Goal: Information Seeking & Learning: Learn about a topic

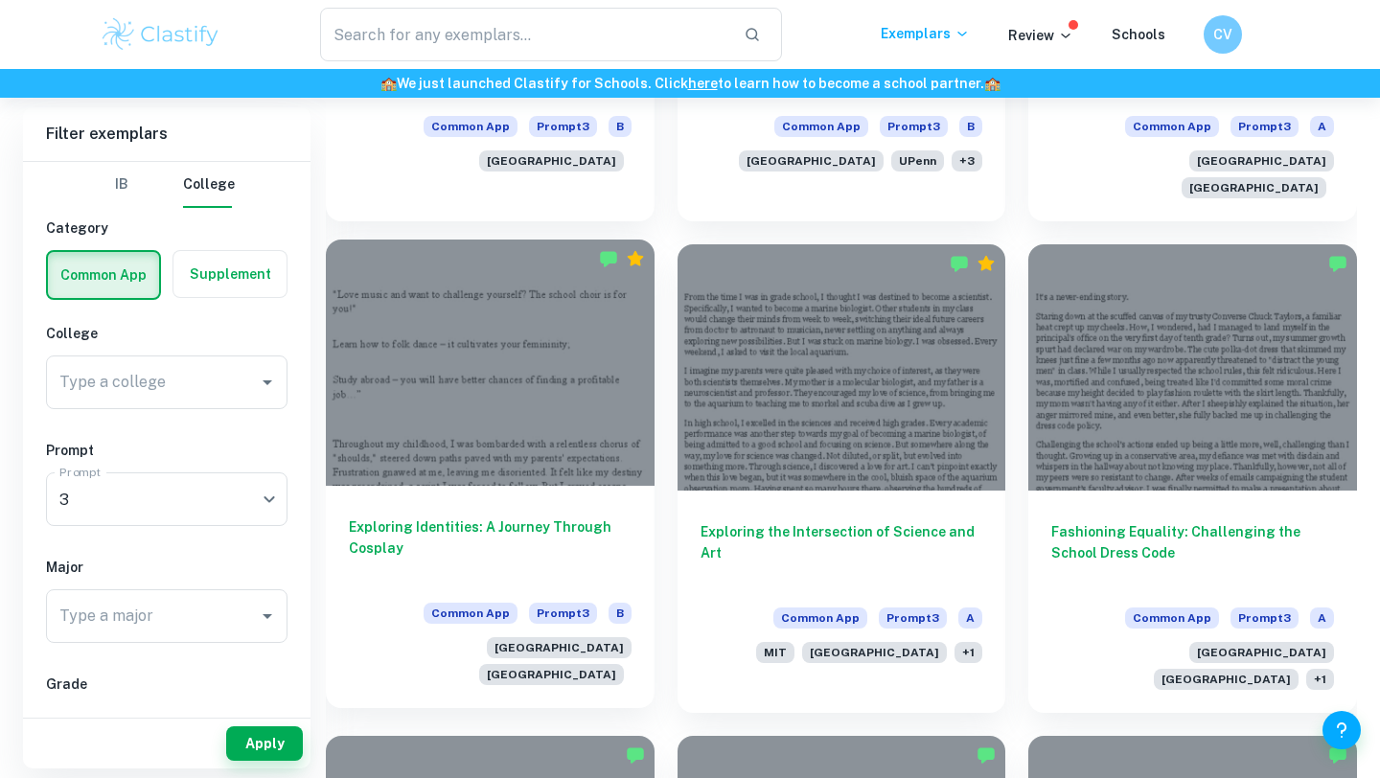
scroll to position [1882, 0]
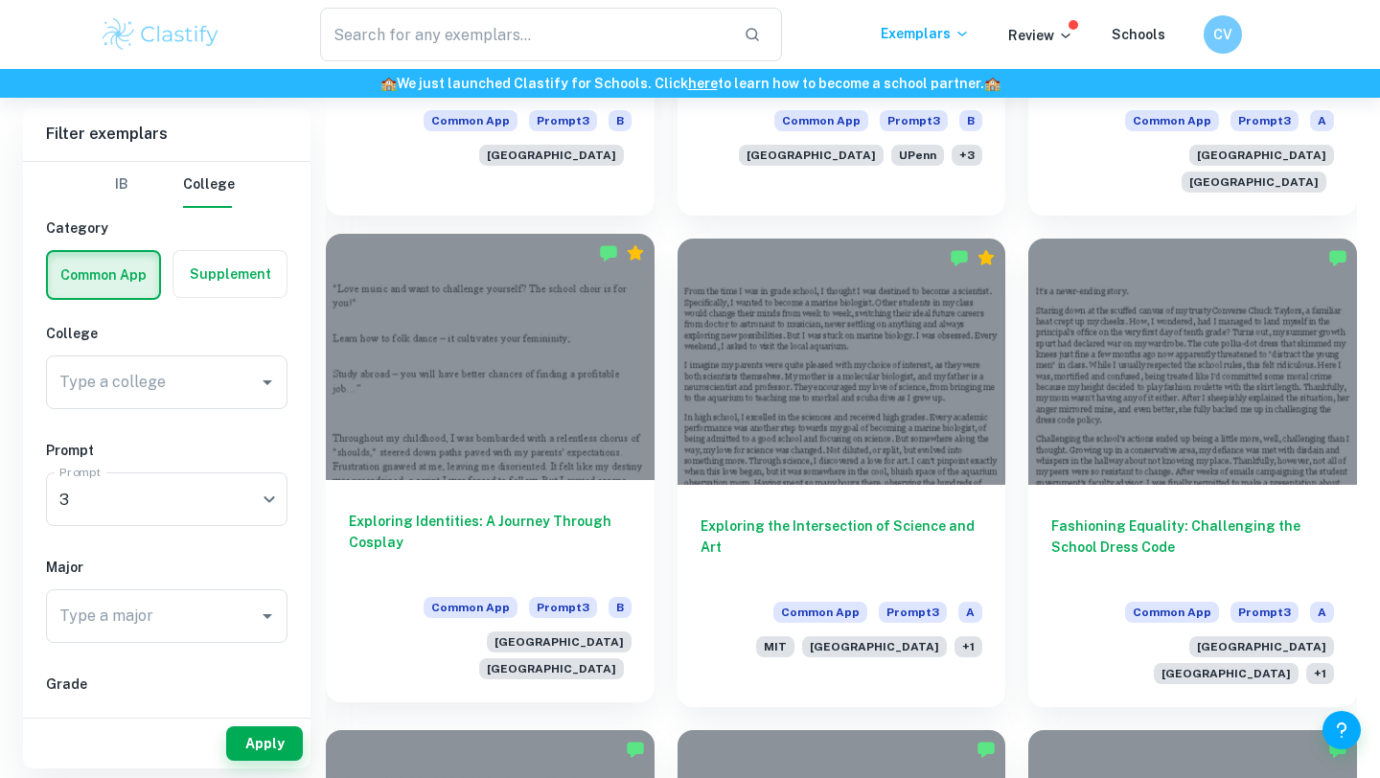
click at [542, 415] on div at bounding box center [490, 357] width 329 height 246
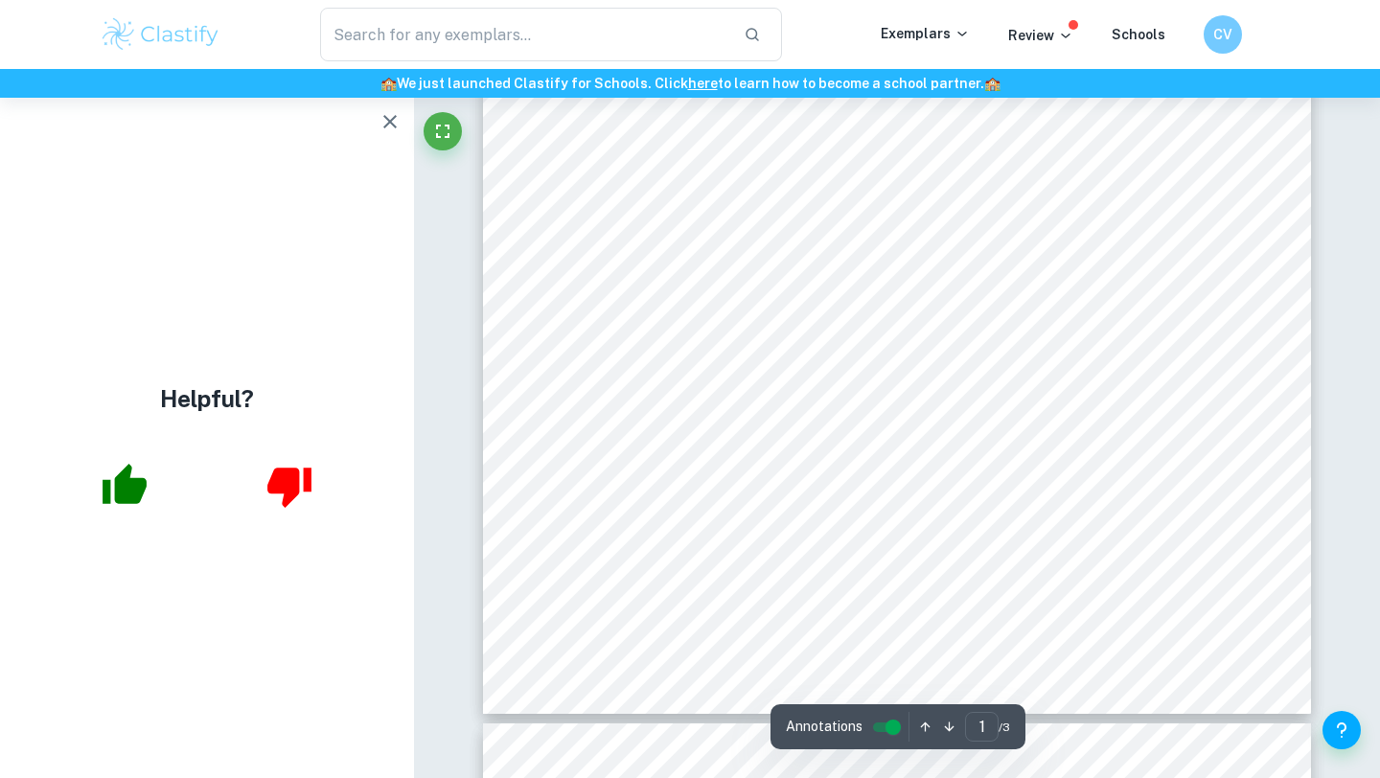
scroll to position [476, 0]
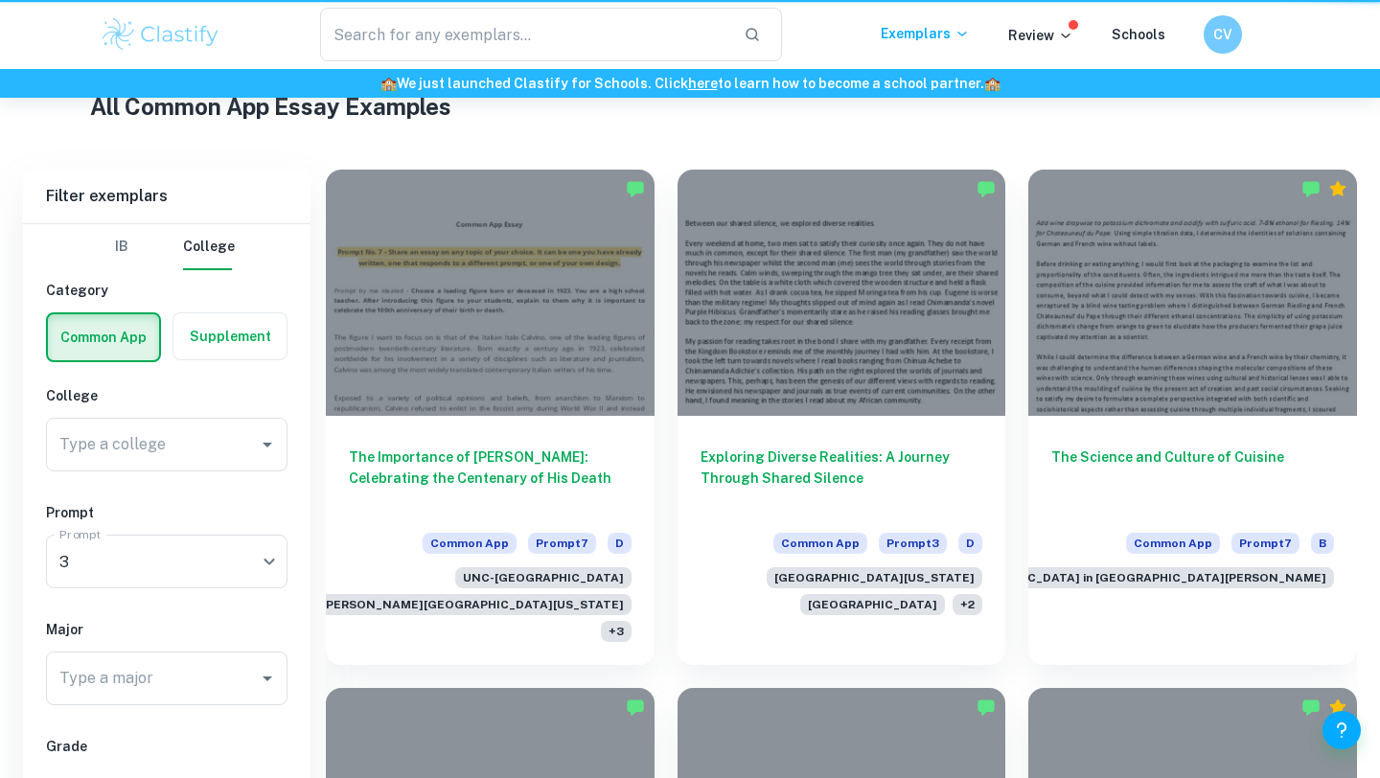
scroll to position [1882, 0]
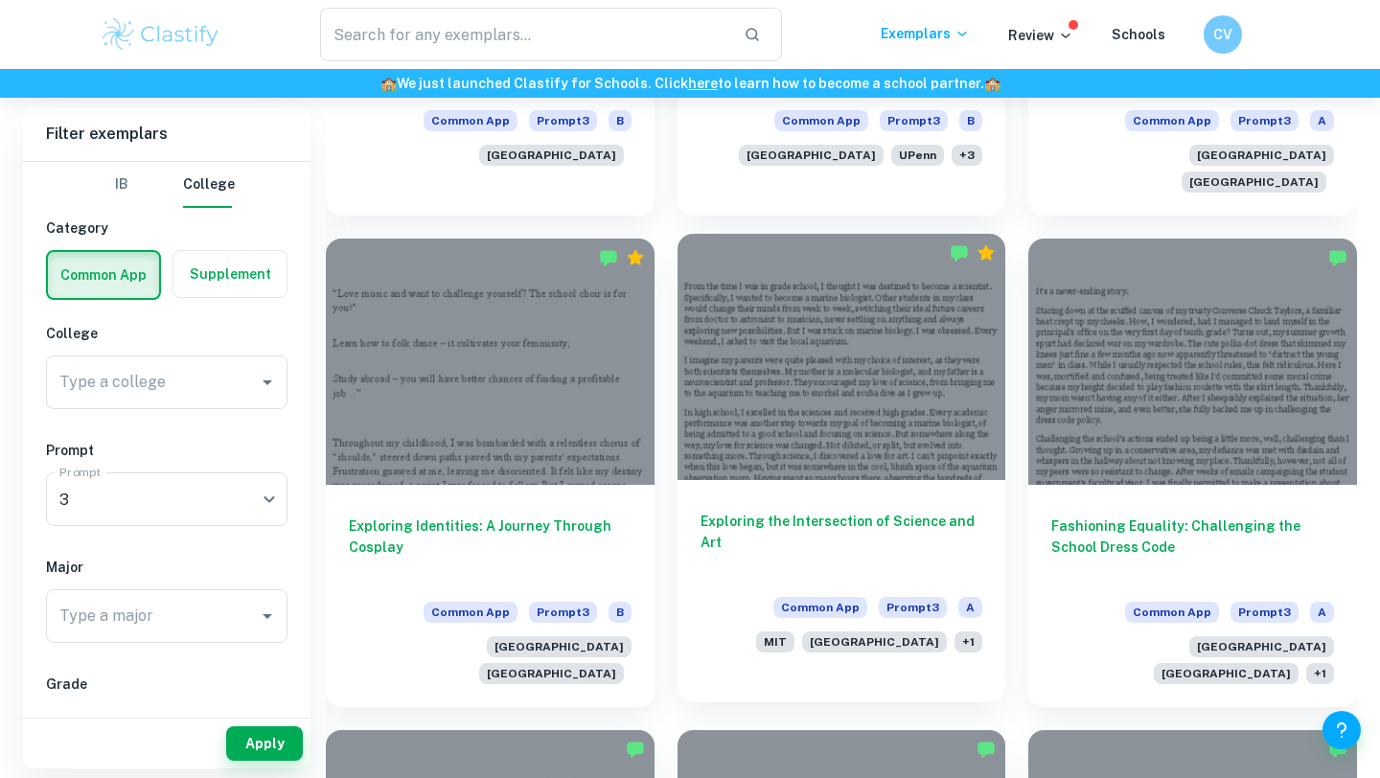
click at [730, 480] on div "Exploring the Intersection of Science and Art Common App Prompt 3 A MIT [GEOGRA…" at bounding box center [842, 578] width 329 height 196
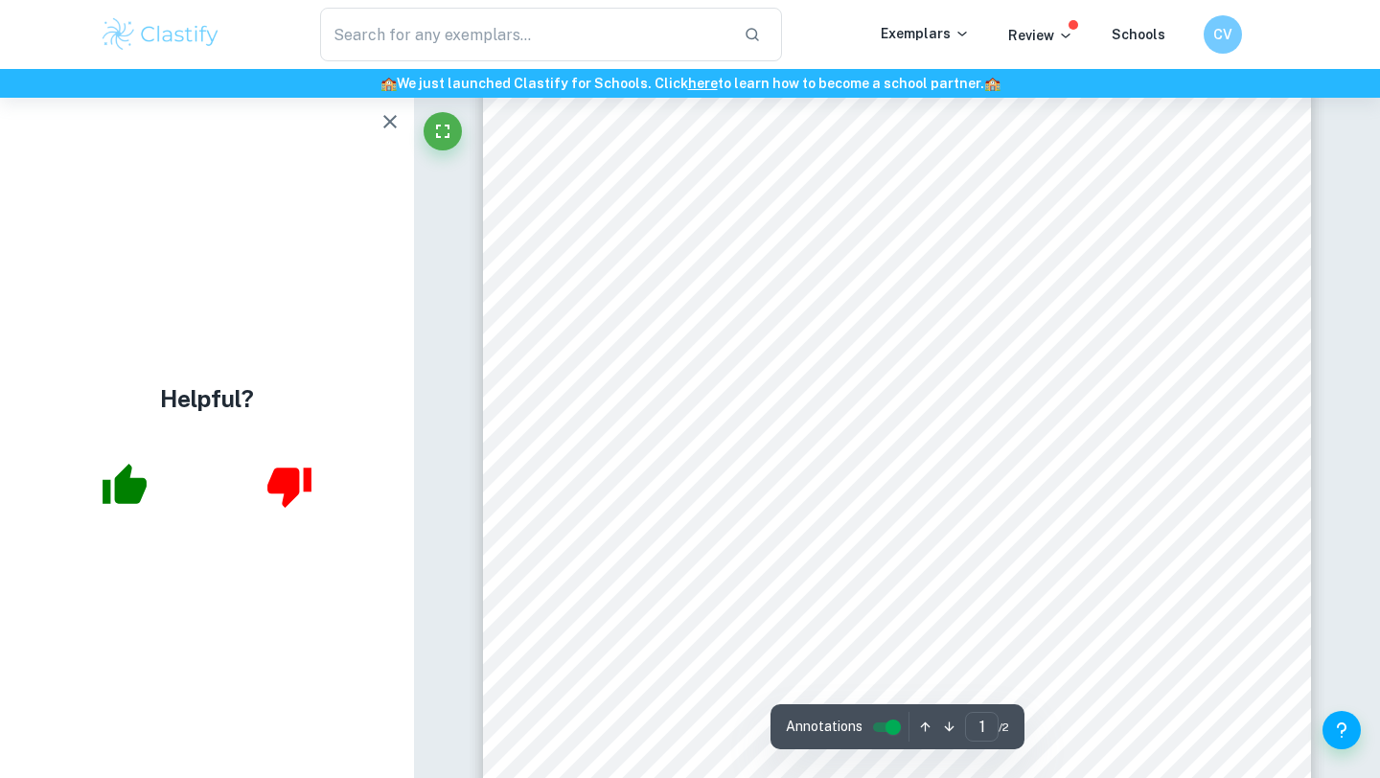
scroll to position [55, 0]
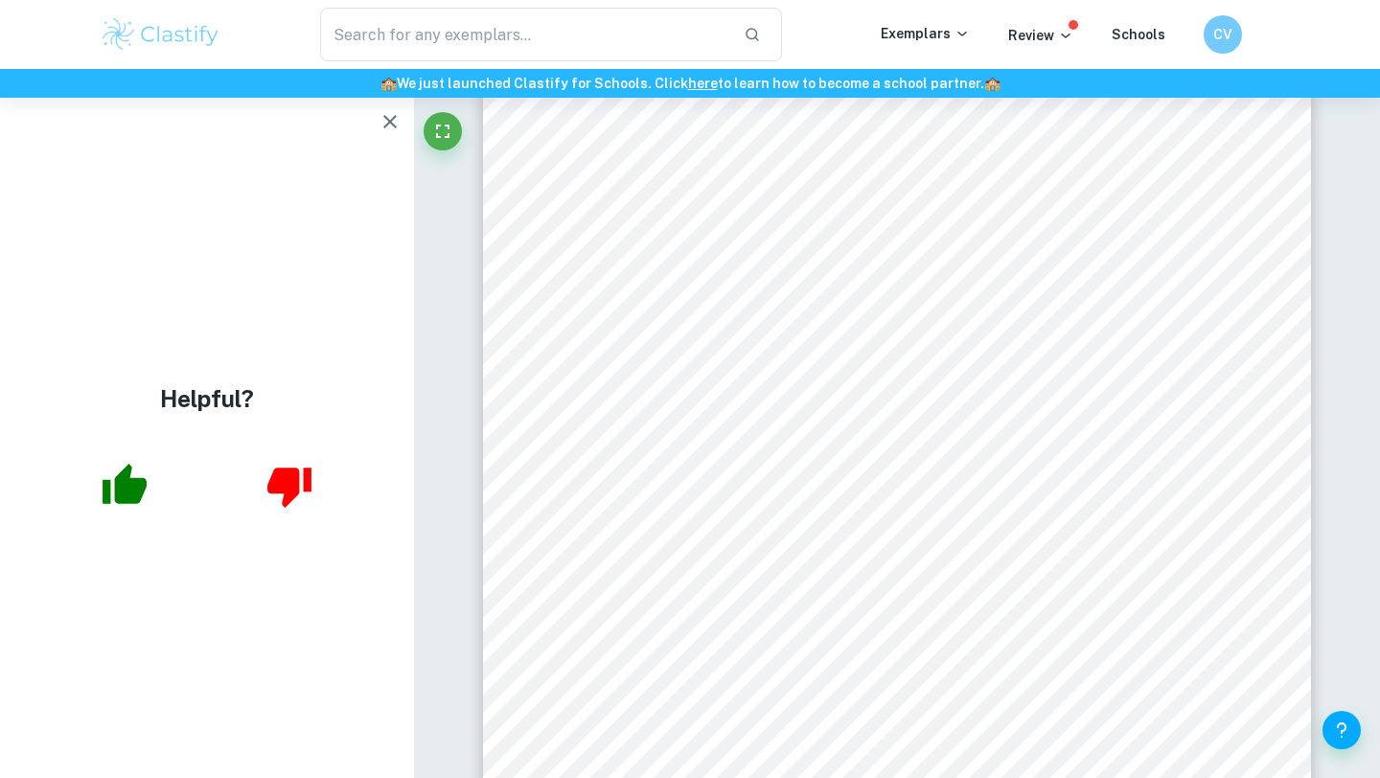
click at [795, 636] on span "I dug through some old boxes, and as often happens when you9re looking through" at bounding box center [883, 639] width 605 height 17
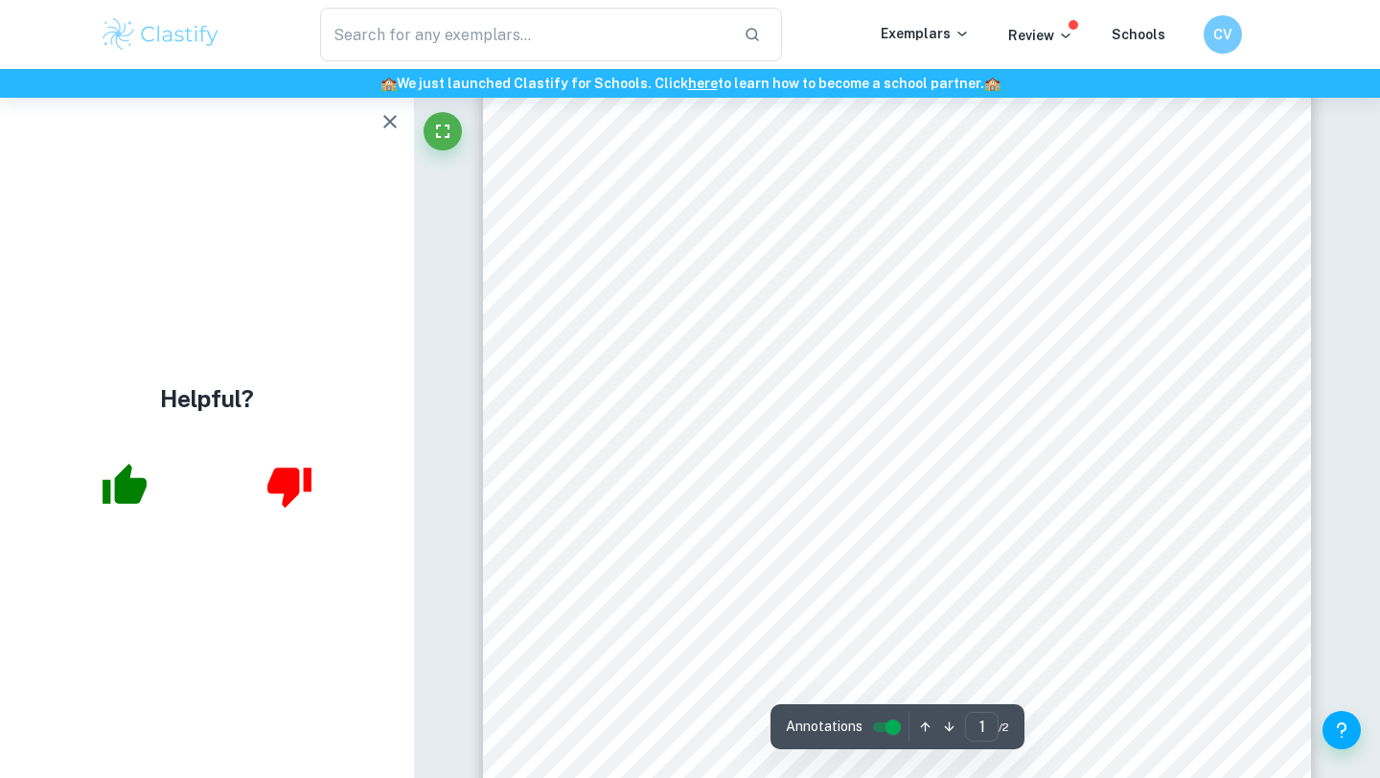
scroll to position [279, 0]
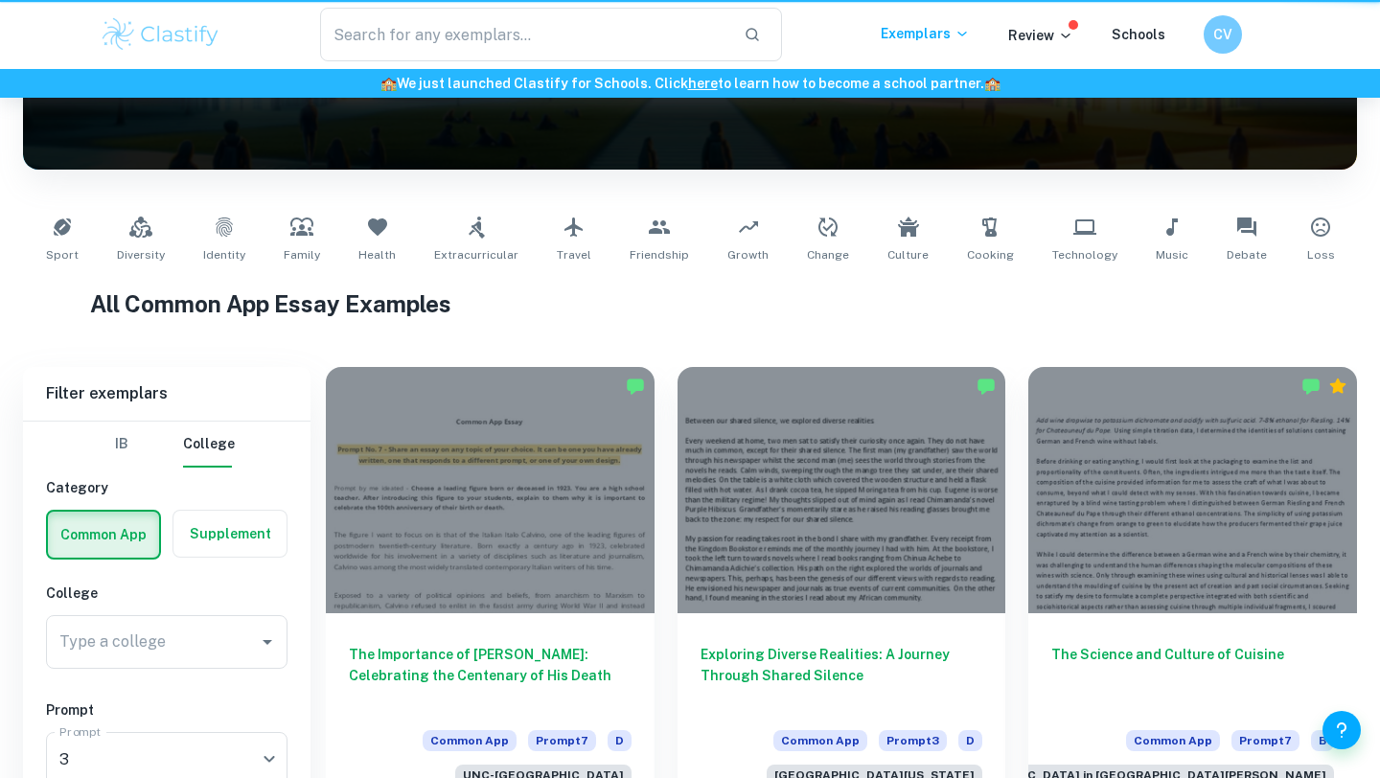
scroll to position [1882, 0]
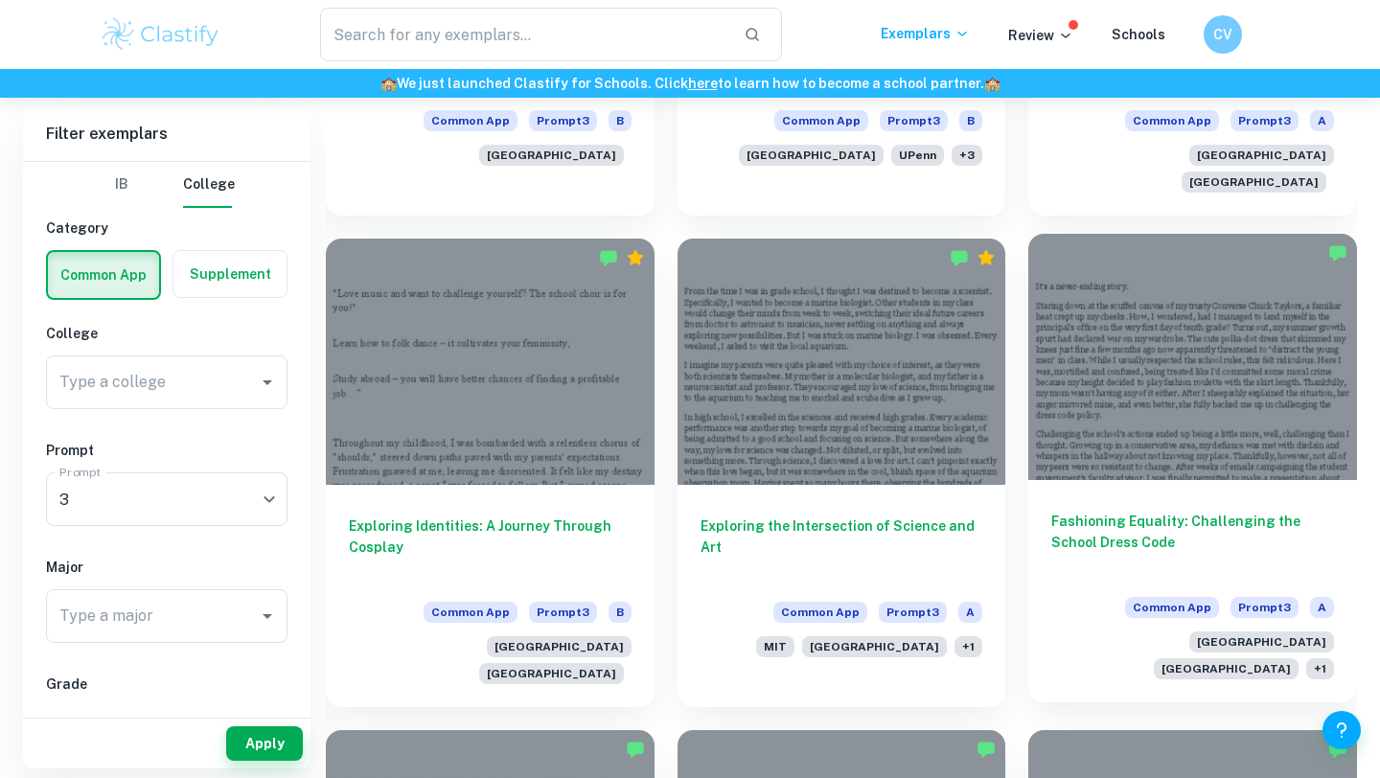
click at [1182, 626] on div "[GEOGRAPHIC_DATA]" at bounding box center [1258, 639] width 152 height 27
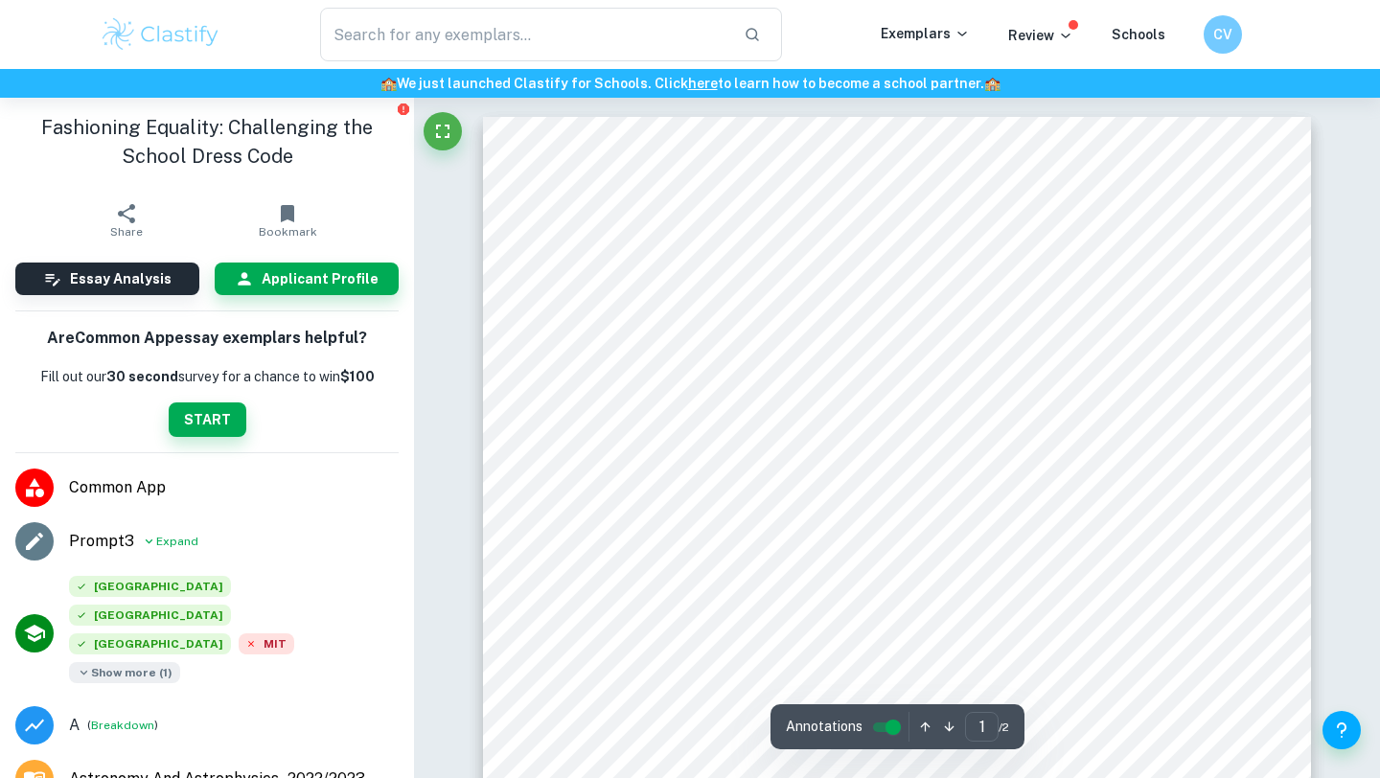
click at [180, 662] on span "Show more ( 1 )" at bounding box center [124, 672] width 111 height 21
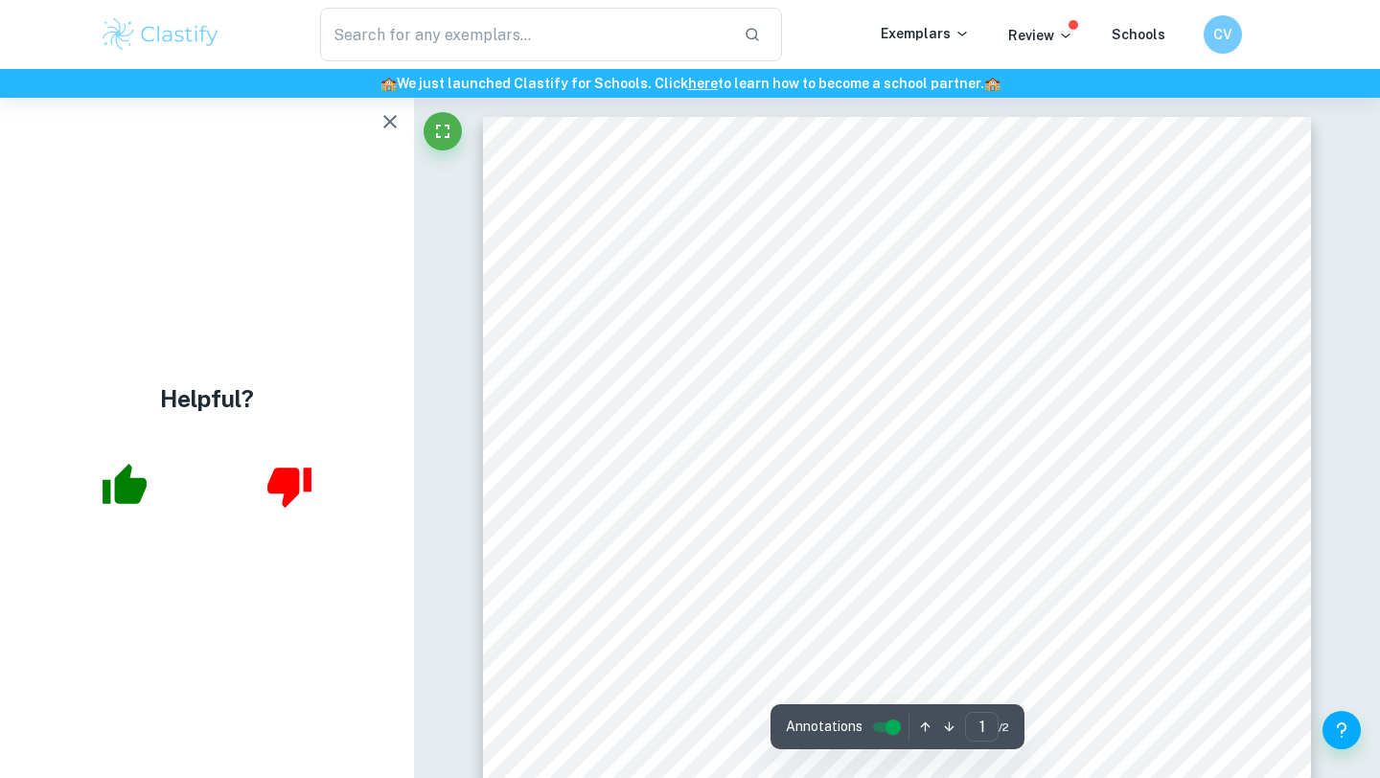
click at [395, 102] on div "Helpful?" at bounding box center [207, 438] width 414 height 680
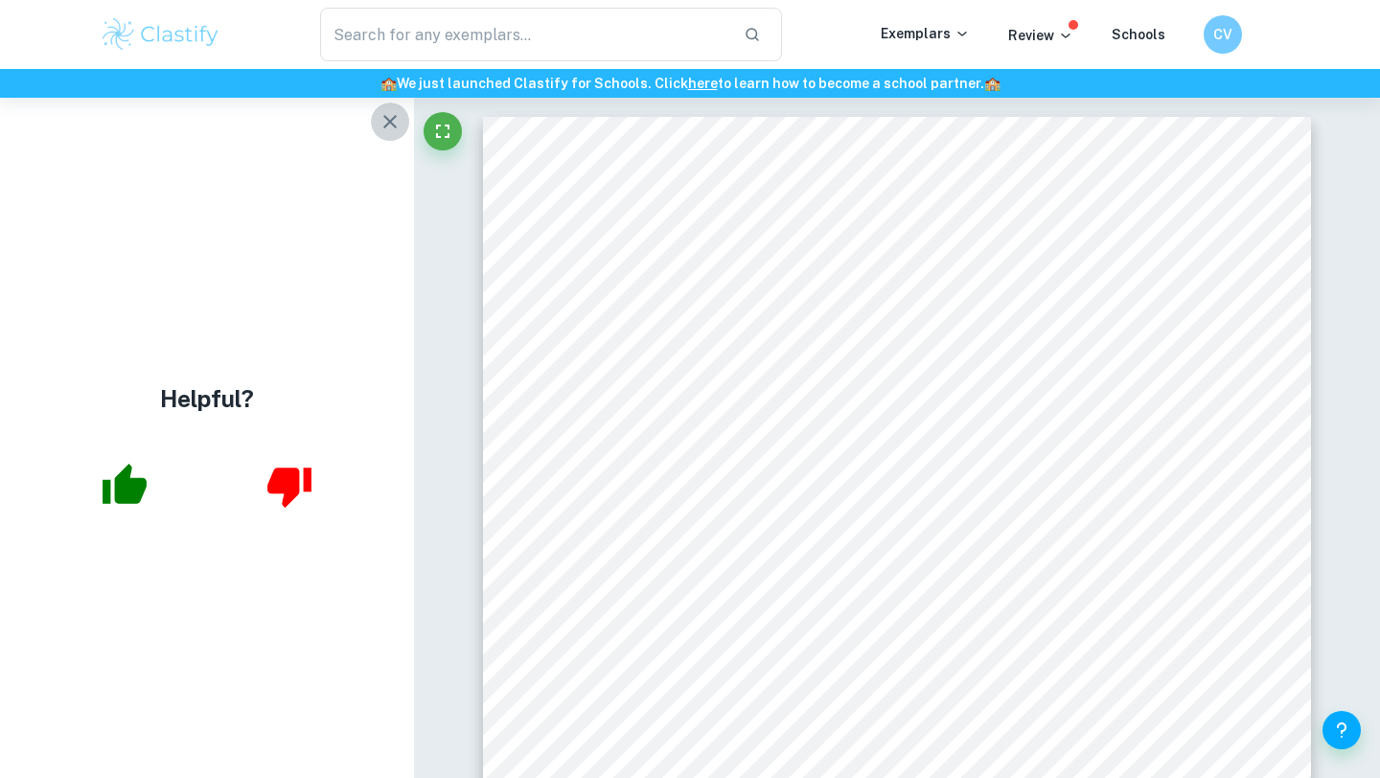
click at [385, 126] on icon "button" at bounding box center [389, 121] width 13 height 13
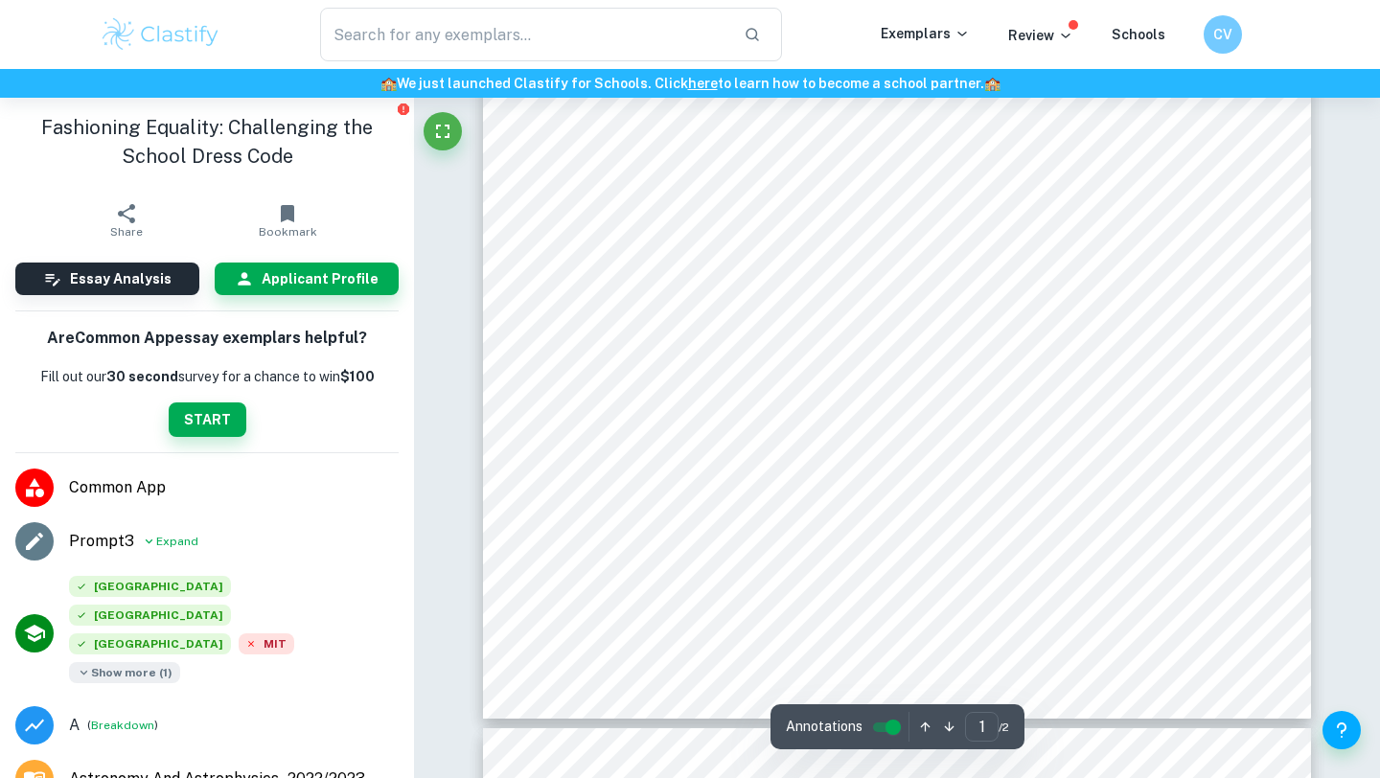
scroll to position [467, 0]
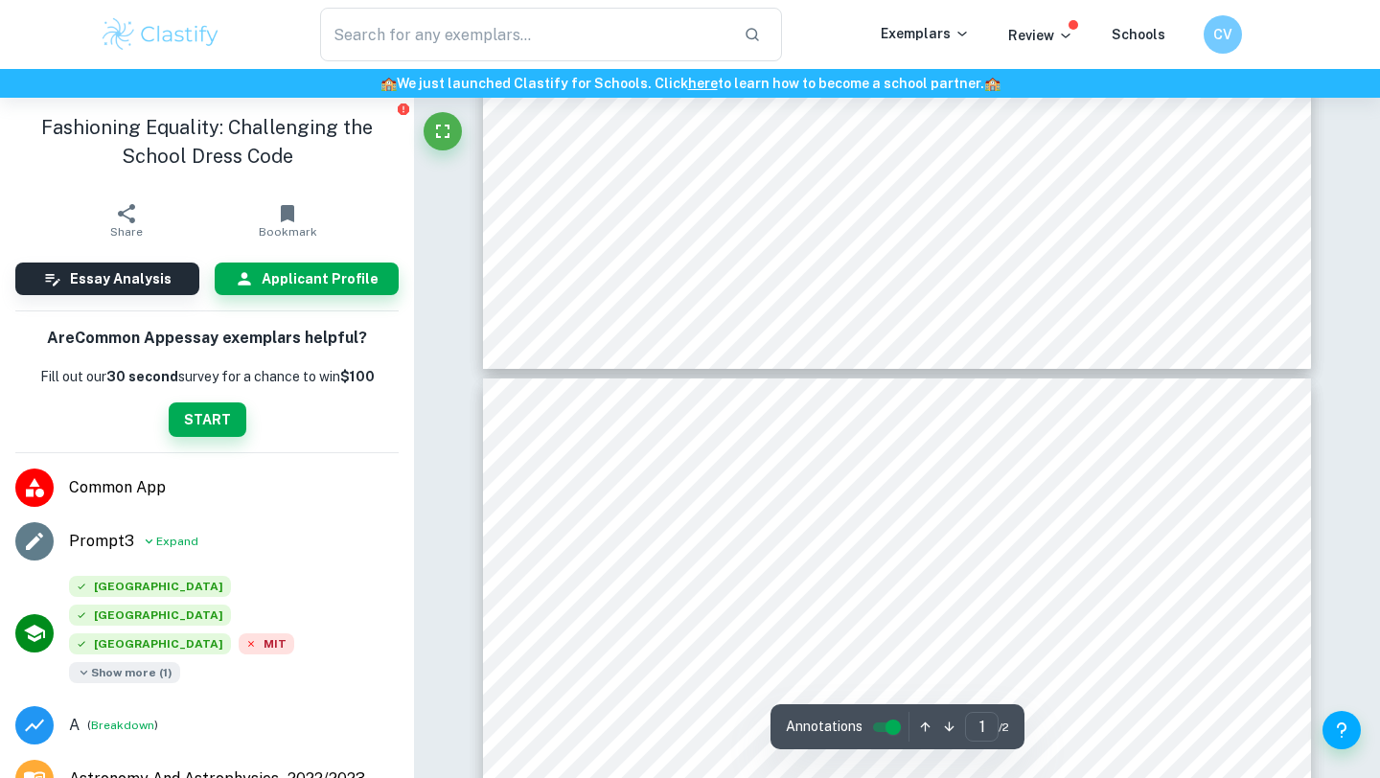
type input "2"
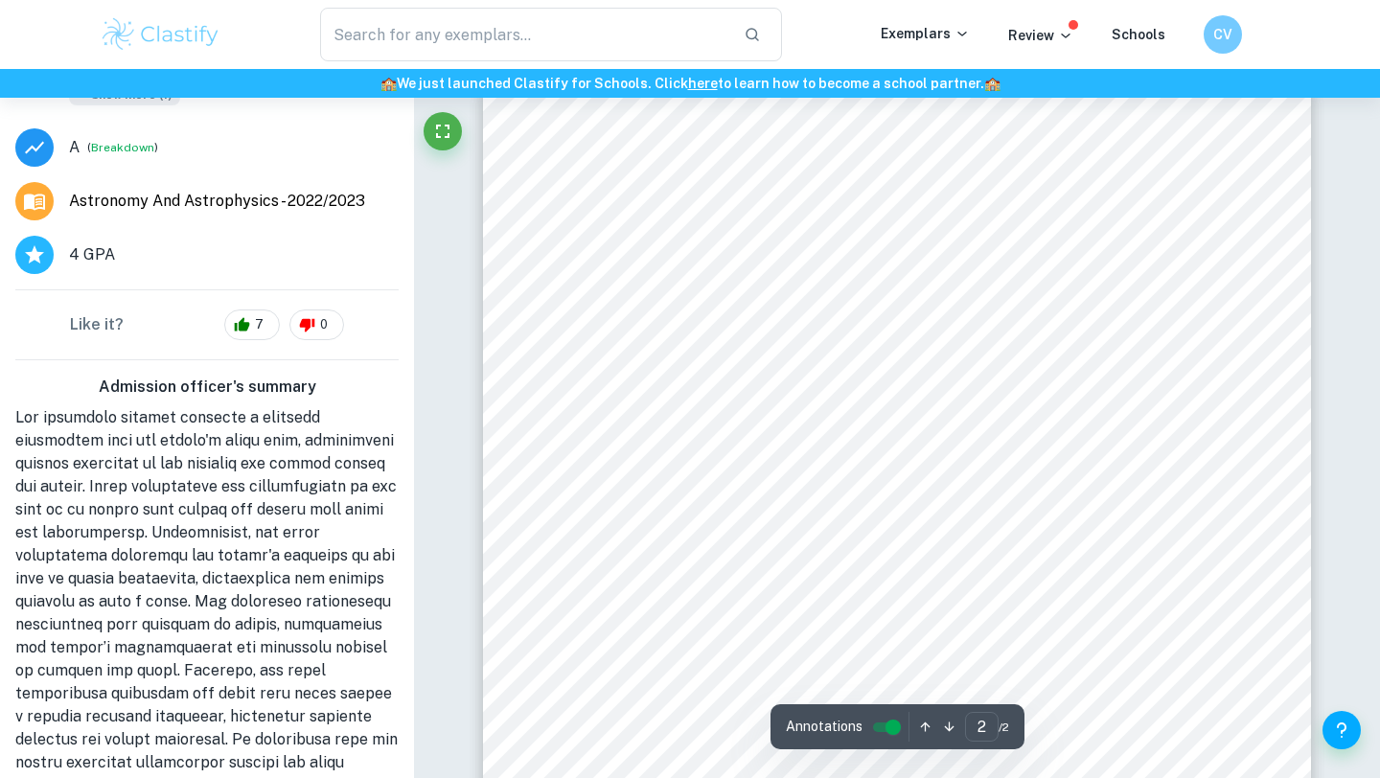
scroll to position [1121, 0]
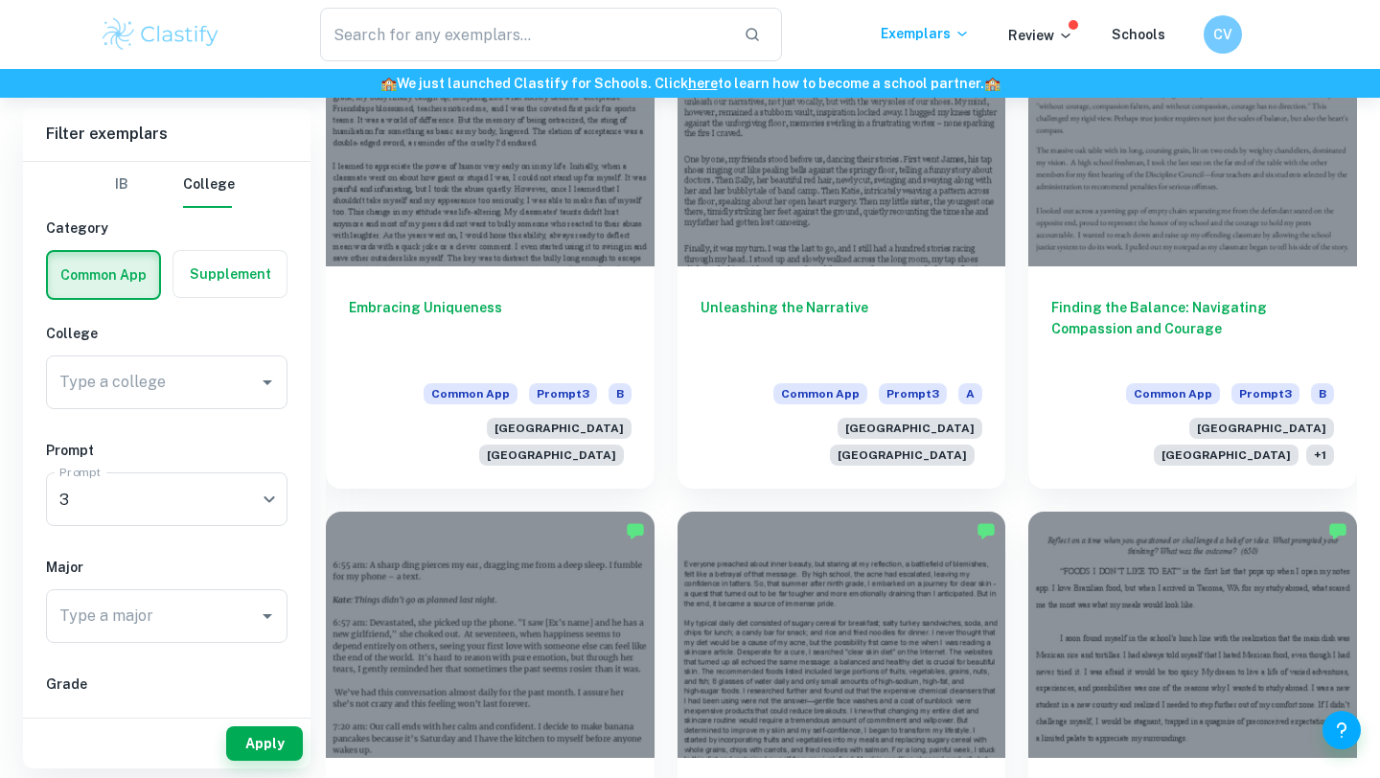
scroll to position [2598, 0]
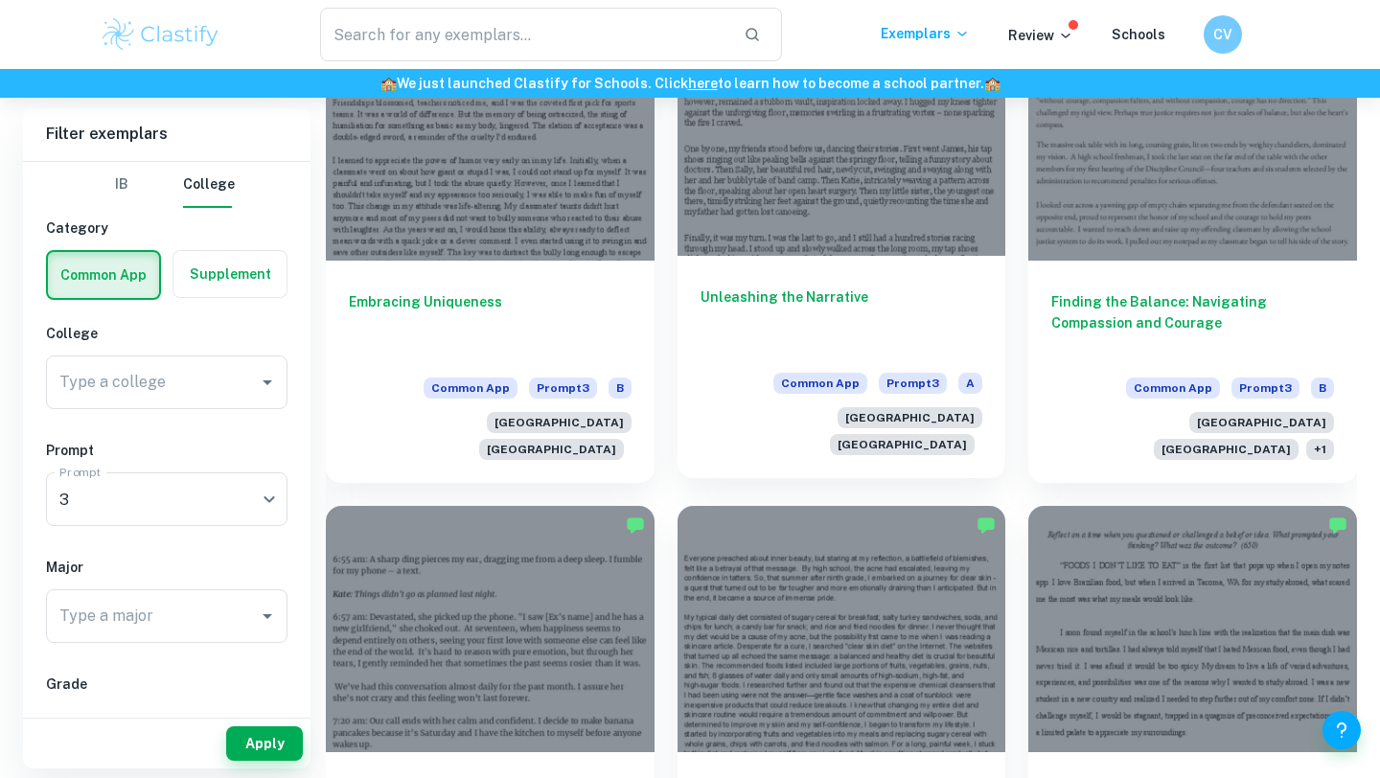
click at [726, 256] on div "Unleashing the Narrative Common App Prompt 3 A [GEOGRAPHIC_DATA]" at bounding box center [842, 367] width 329 height 222
